Goal: Transaction & Acquisition: Purchase product/service

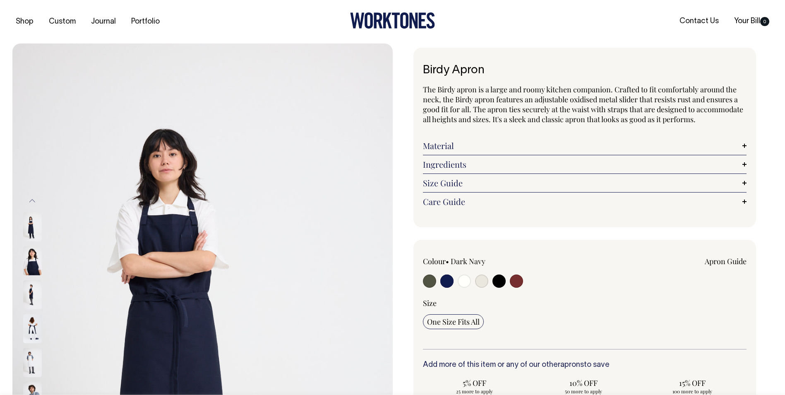
select select "Dark Navy"
click at [467, 185] on link "Size Guide" at bounding box center [585, 183] width 324 height 10
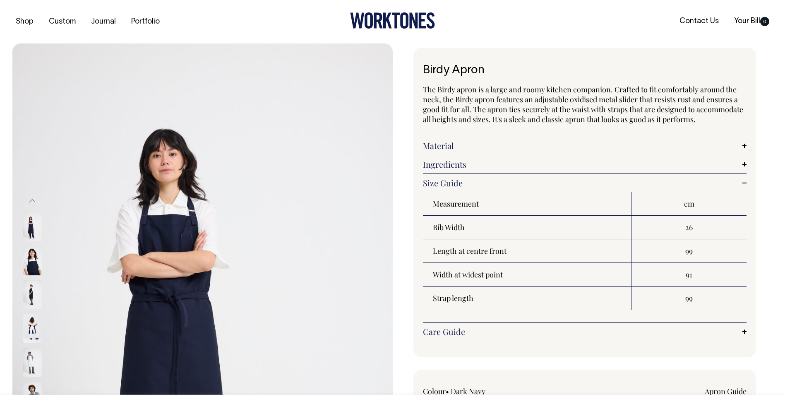
click at [473, 334] on link "Care Guide" at bounding box center [585, 332] width 324 height 10
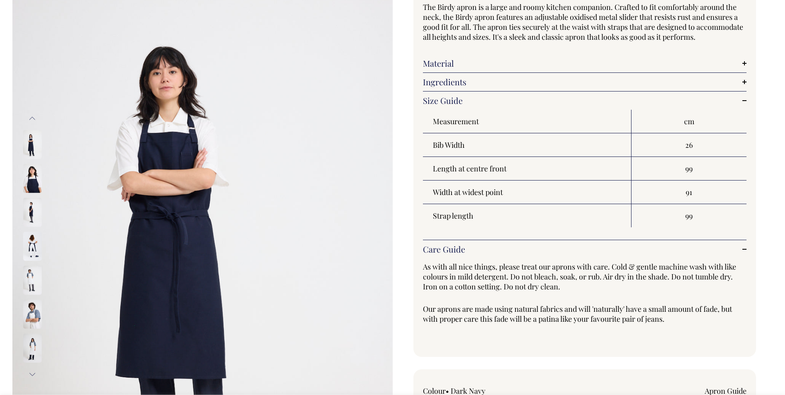
scroll to position [83, 0]
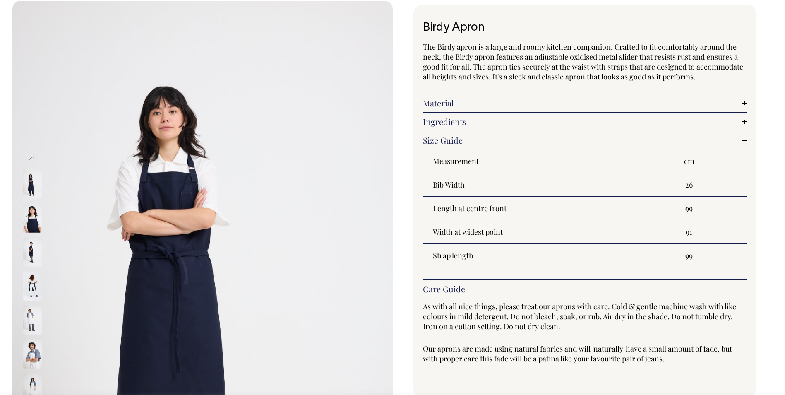
click at [466, 124] on link "Ingredients" at bounding box center [585, 122] width 324 height 10
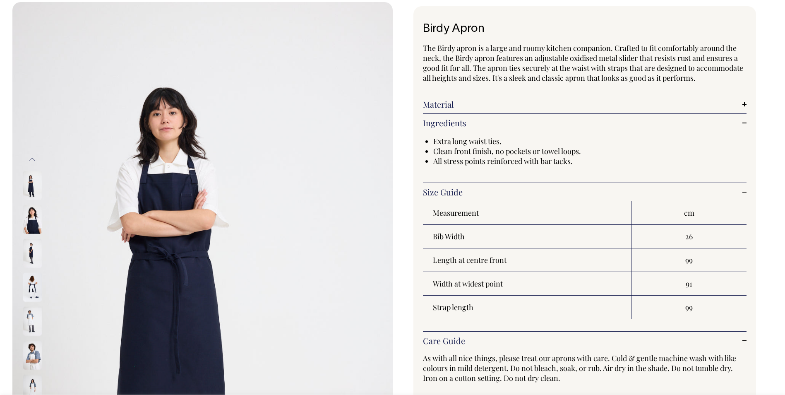
drag, startPoint x: 462, startPoint y: 125, endPoint x: 462, endPoint y: 139, distance: 14.1
click at [462, 125] on link "Ingredients" at bounding box center [585, 123] width 324 height 10
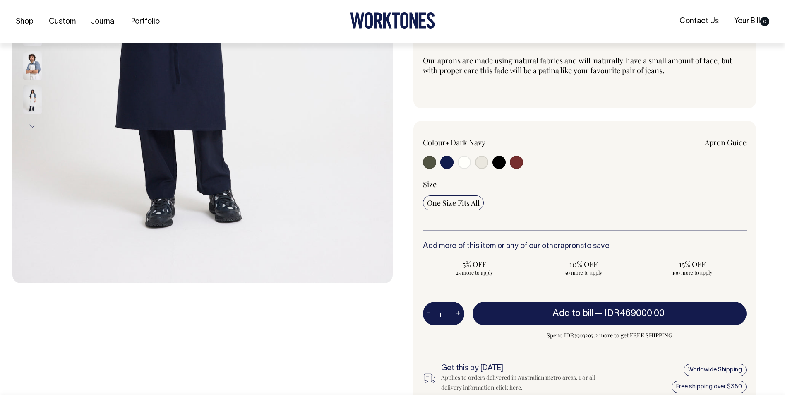
scroll to position [331, 0]
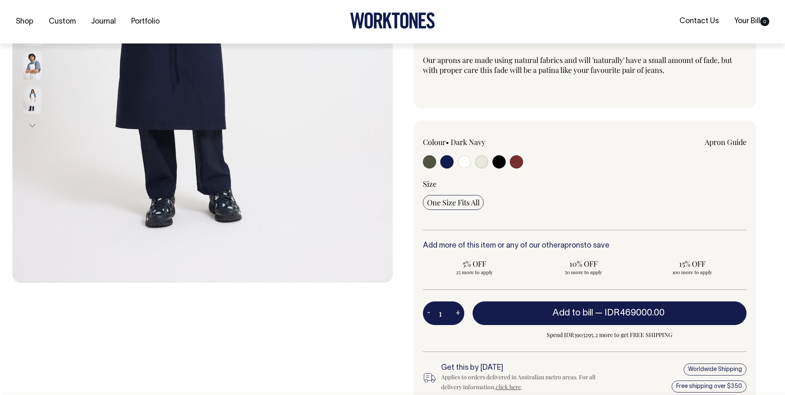
click at [443, 207] on input "One Size Fits All" at bounding box center [453, 202] width 61 height 15
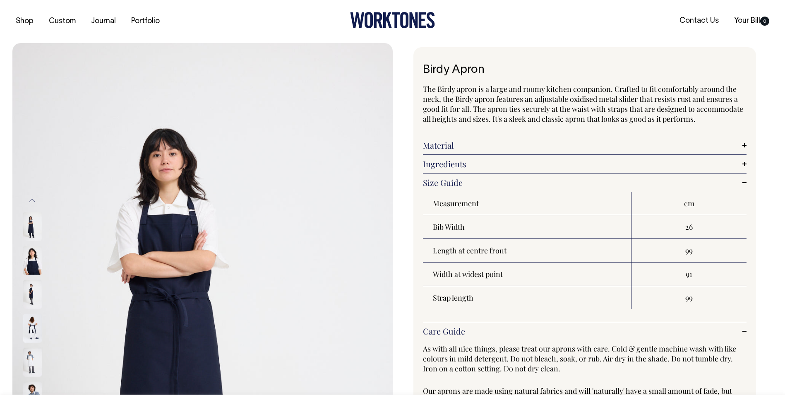
scroll to position [0, 0]
click at [35, 330] on img at bounding box center [32, 328] width 19 height 29
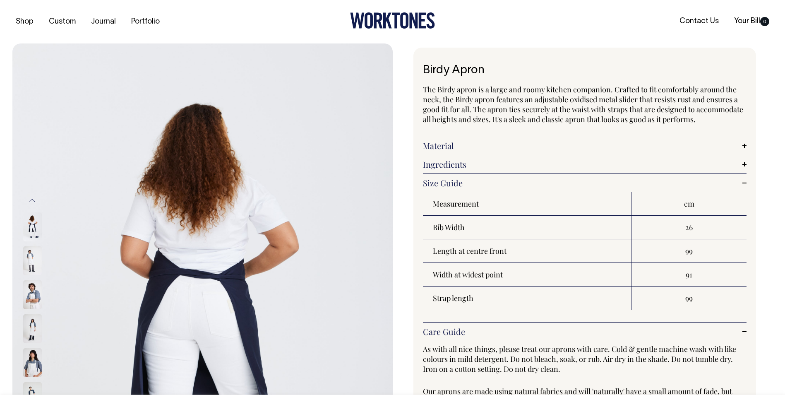
click at [33, 301] on img at bounding box center [32, 294] width 19 height 29
click at [34, 342] on img at bounding box center [32, 329] width 19 height 29
click at [33, 265] on img at bounding box center [32, 260] width 19 height 29
click at [35, 227] on img at bounding box center [32, 226] width 19 height 29
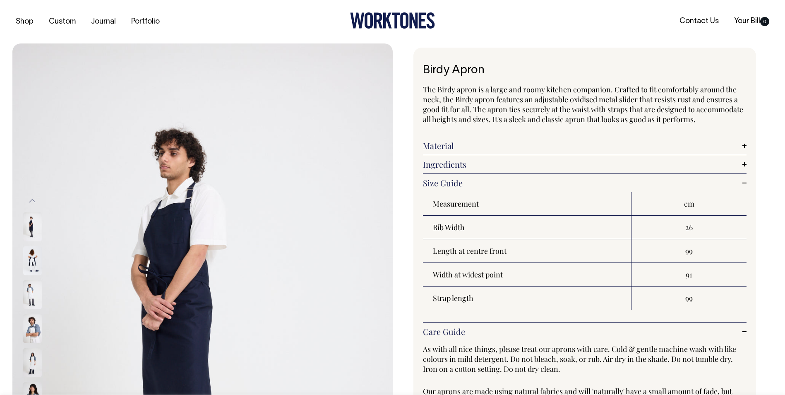
click at [36, 259] on img at bounding box center [32, 260] width 19 height 29
click at [31, 226] on img at bounding box center [32, 226] width 19 height 29
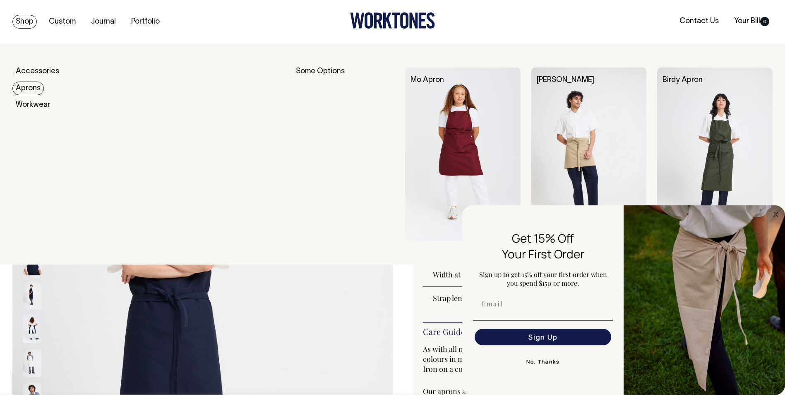
click at [35, 87] on link "Aprons" at bounding box center [27, 89] width 31 height 14
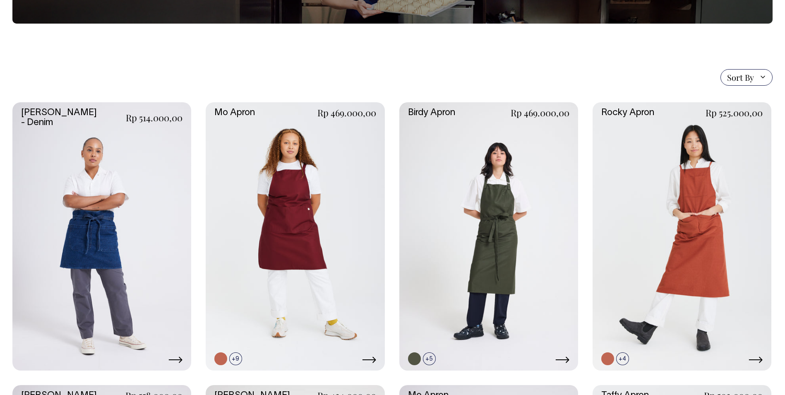
scroll to position [152, 0]
click at [739, 76] on span "Sort By" at bounding box center [740, 78] width 27 height 10
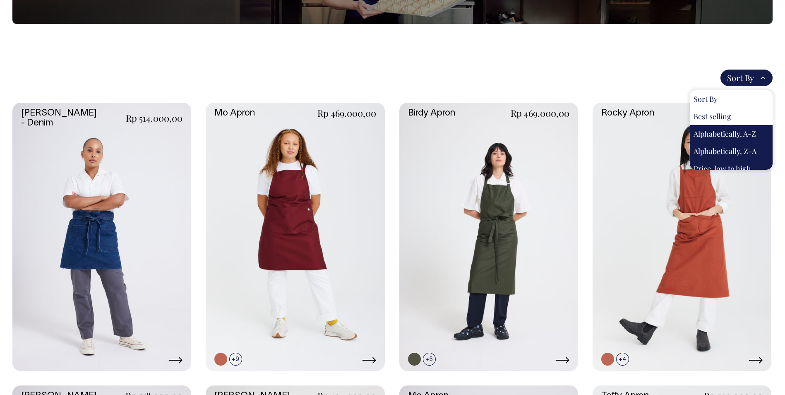
click at [734, 118] on div "Best selling" at bounding box center [731, 116] width 83 height 17
select select "best-selling"
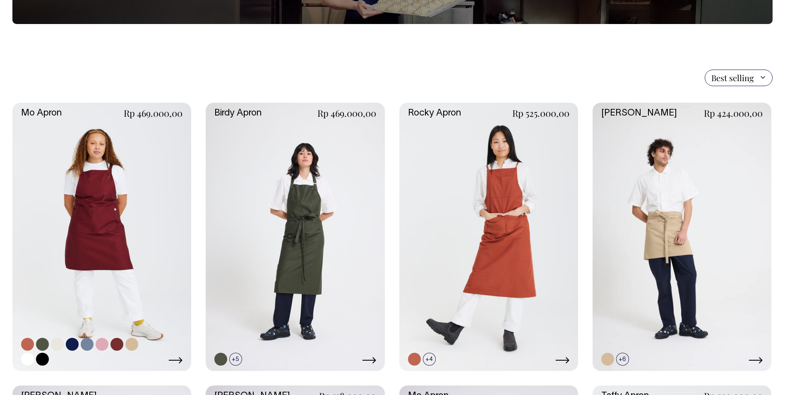
click at [132, 205] on link at bounding box center [101, 237] width 179 height 268
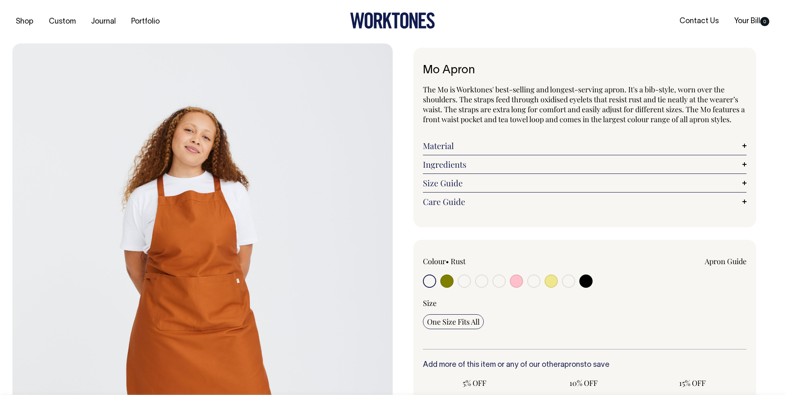
click at [514, 283] on input "radio" at bounding box center [516, 280] width 13 height 13
radio input "true"
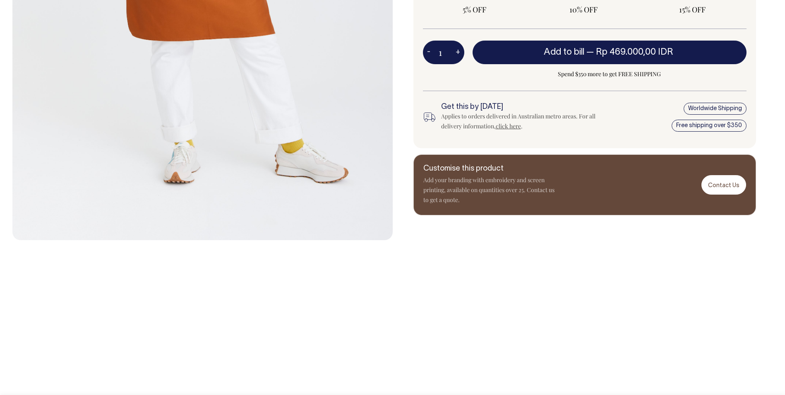
scroll to position [373, 0]
